Goal: Check status: Check status

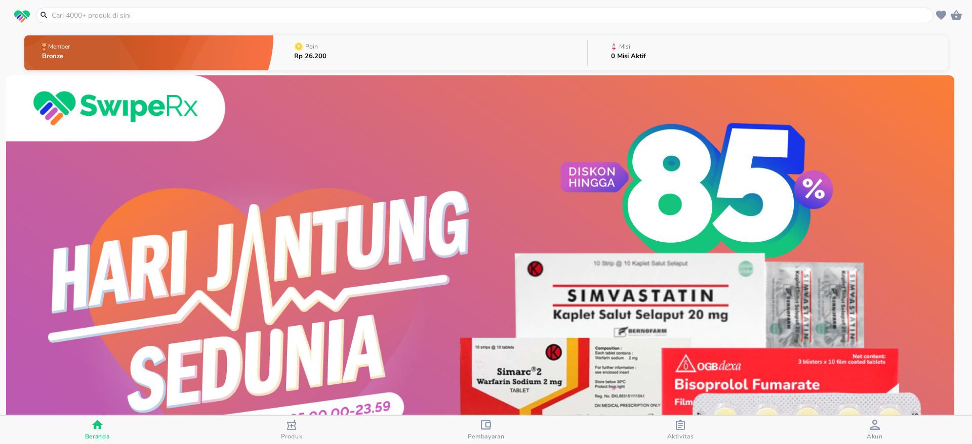
click at [681, 427] on icon "button" at bounding box center [680, 425] width 9 height 10
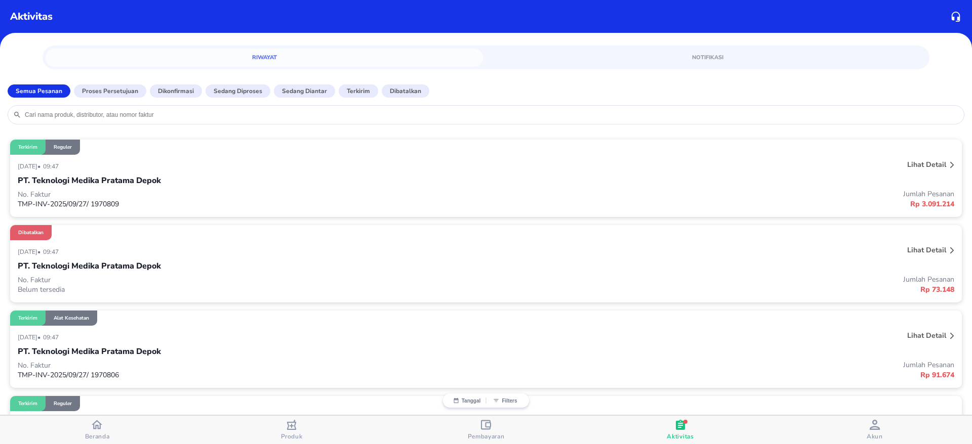
click at [921, 250] on p "Lihat detail" at bounding box center [926, 250] width 39 height 10
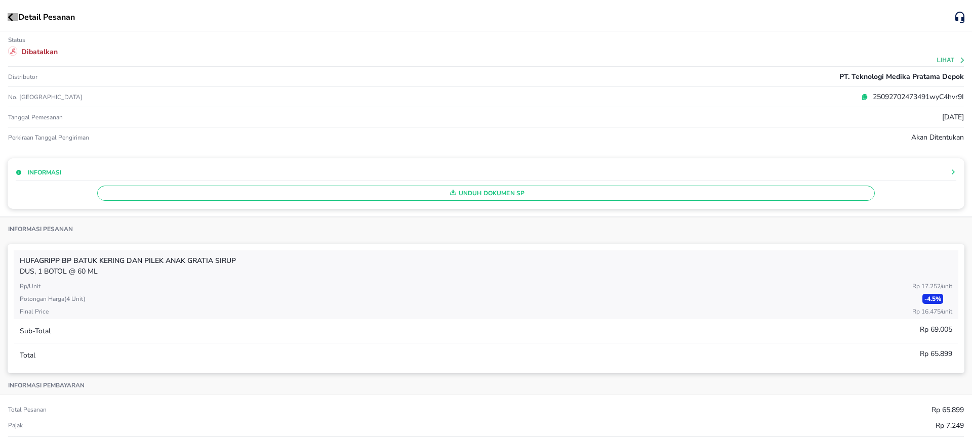
click at [11, 16] on icon "button" at bounding box center [11, 17] width 6 height 8
